Goal: Communication & Community: Answer question/provide support

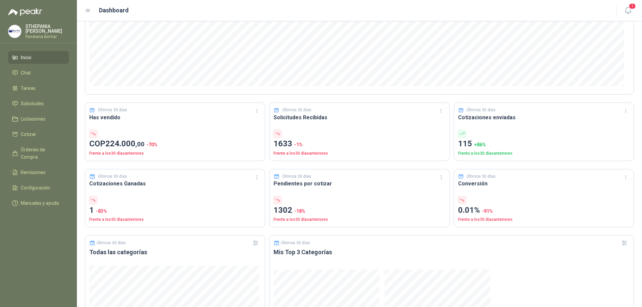
scroll to position [115, 0]
click at [102, 127] on div "Últimos 30 días Has vendido COP 224.000 ,00 -70 % Frente a los 30 días anterior…" at bounding box center [175, 132] width 180 height 58
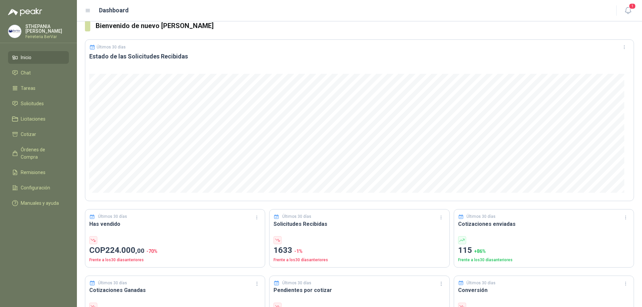
scroll to position [0, 0]
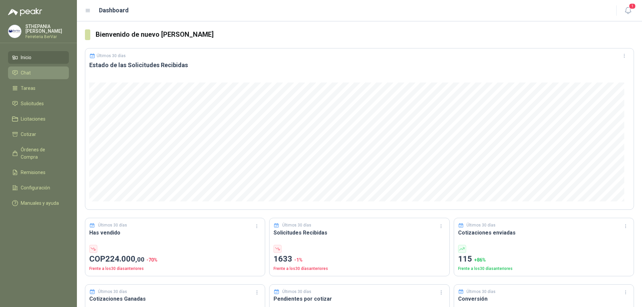
click at [35, 72] on li "Chat" at bounding box center [38, 72] width 53 height 7
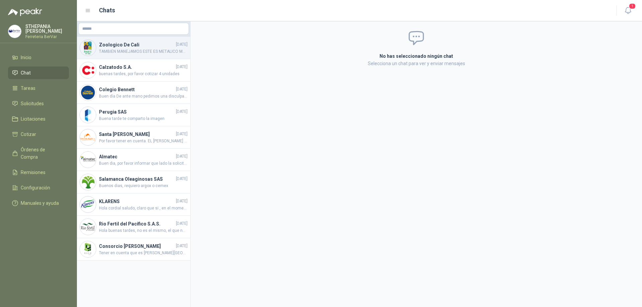
click at [102, 54] on span "TAMBIEN MANEJAMOS ESTE ES METALICO MUY BUENO CON TODO GUSTO FERRETERIA BERVAR" at bounding box center [143, 51] width 89 height 6
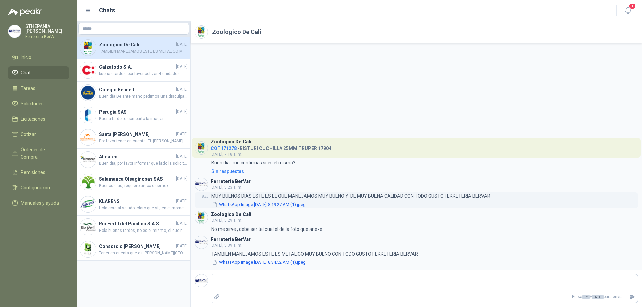
click at [249, 206] on button "WhatsApp Image [DATE] 8.19.27 AM (1).jpeg" at bounding box center [258, 204] width 95 height 7
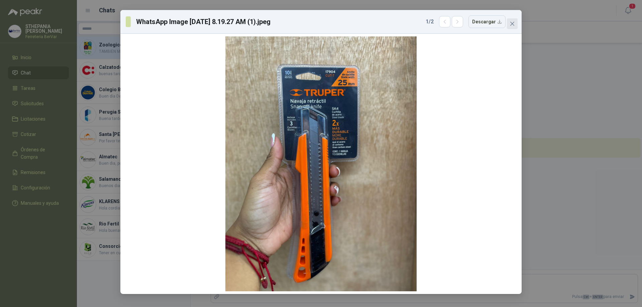
click at [515, 26] on span "Close" at bounding box center [512, 23] width 11 height 5
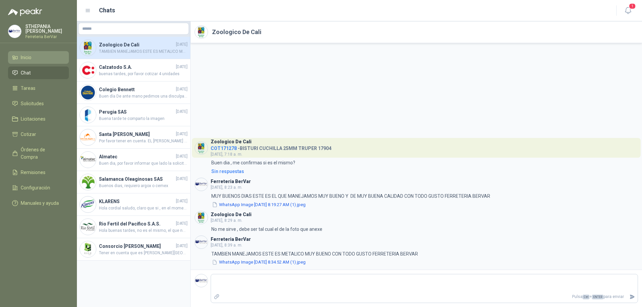
click at [39, 55] on li "Inicio" at bounding box center [38, 57] width 53 height 7
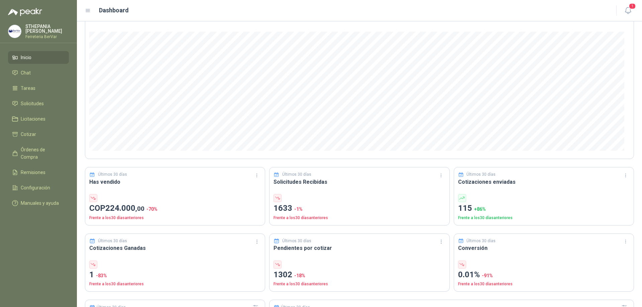
scroll to position [67, 0]
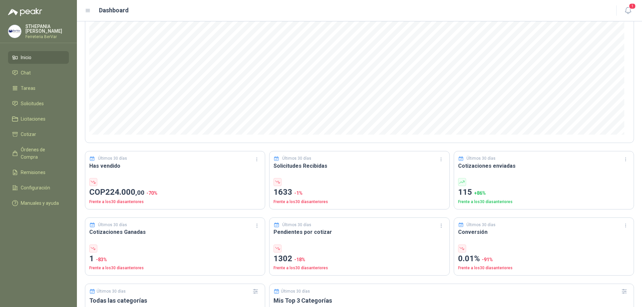
click at [173, 175] on div "Últimos 30 días Has vendido COP 224.000 ,00 -70 % Frente a los 30 días anterior…" at bounding box center [175, 180] width 180 height 58
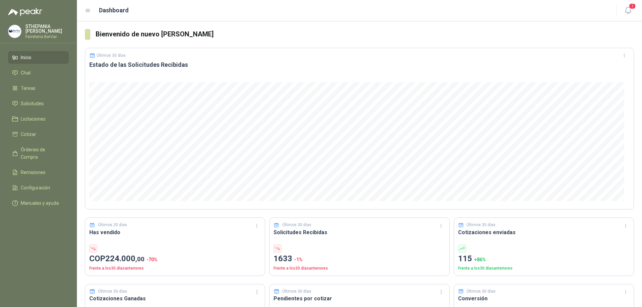
scroll to position [0, 0]
click at [48, 70] on li "Chat" at bounding box center [38, 72] width 53 height 7
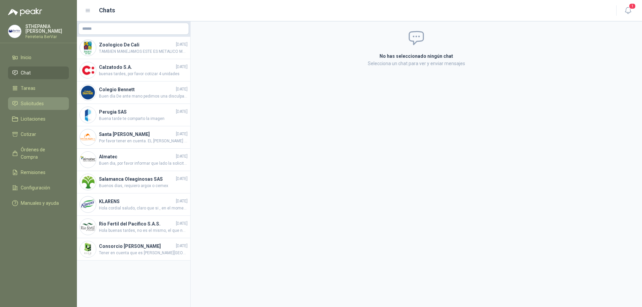
click at [38, 107] on span "Solicitudes" at bounding box center [32, 103] width 23 height 7
